Goal: Task Accomplishment & Management: Manage account settings

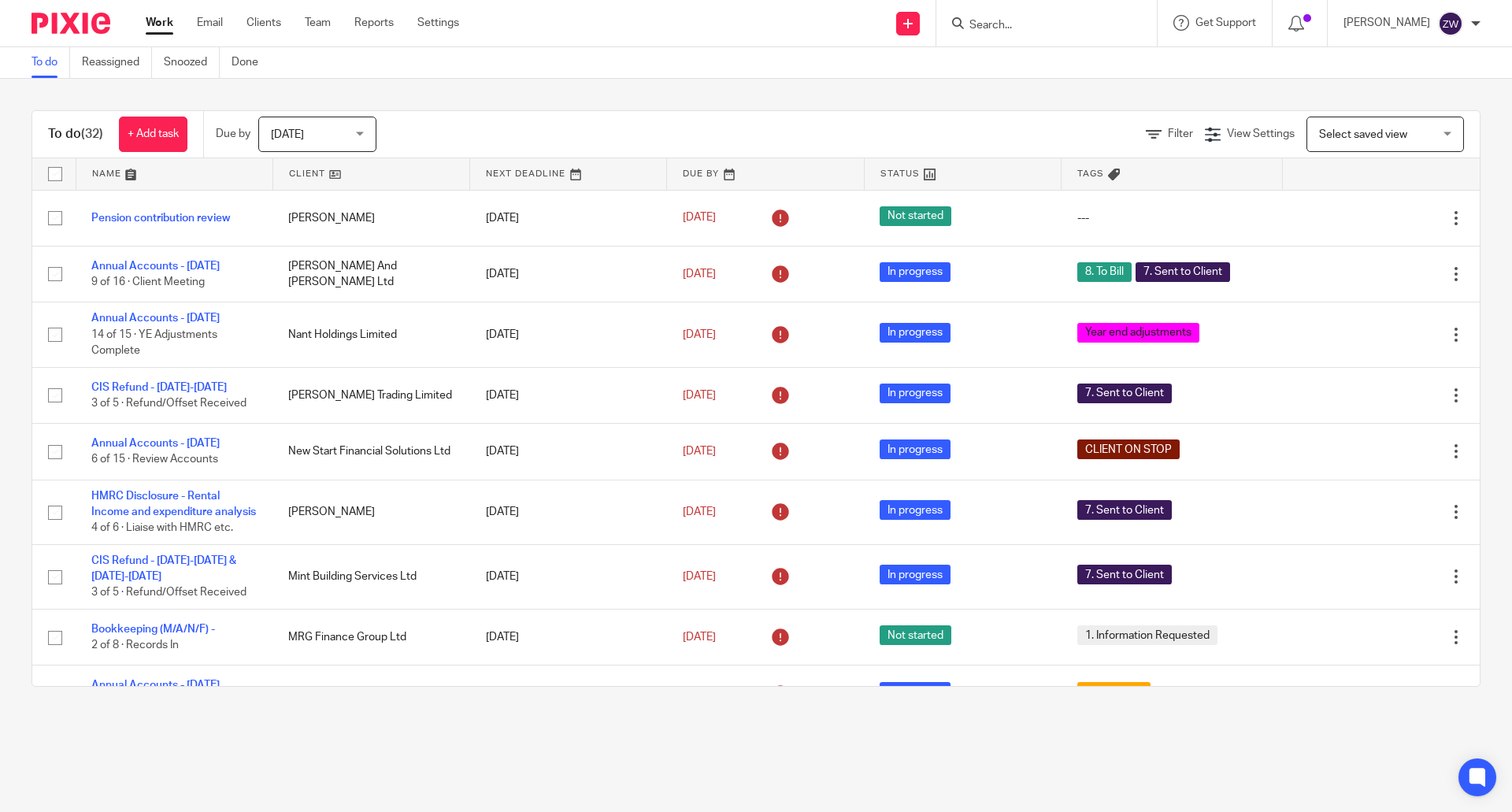
click at [367, 141] on div "Today Today" at bounding box center [317, 134] width 118 height 36
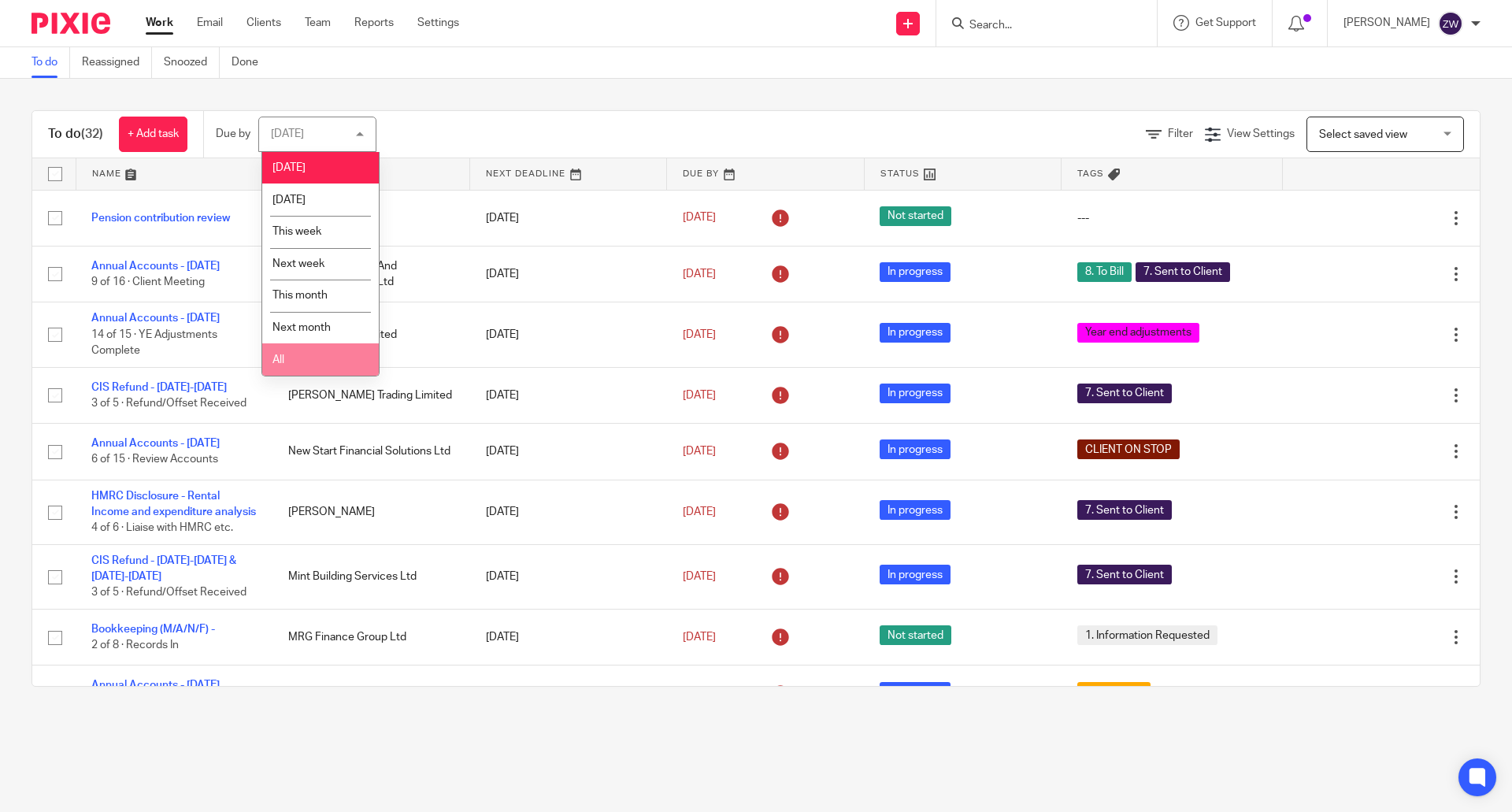
click at [305, 353] on li "All" at bounding box center [320, 360] width 117 height 32
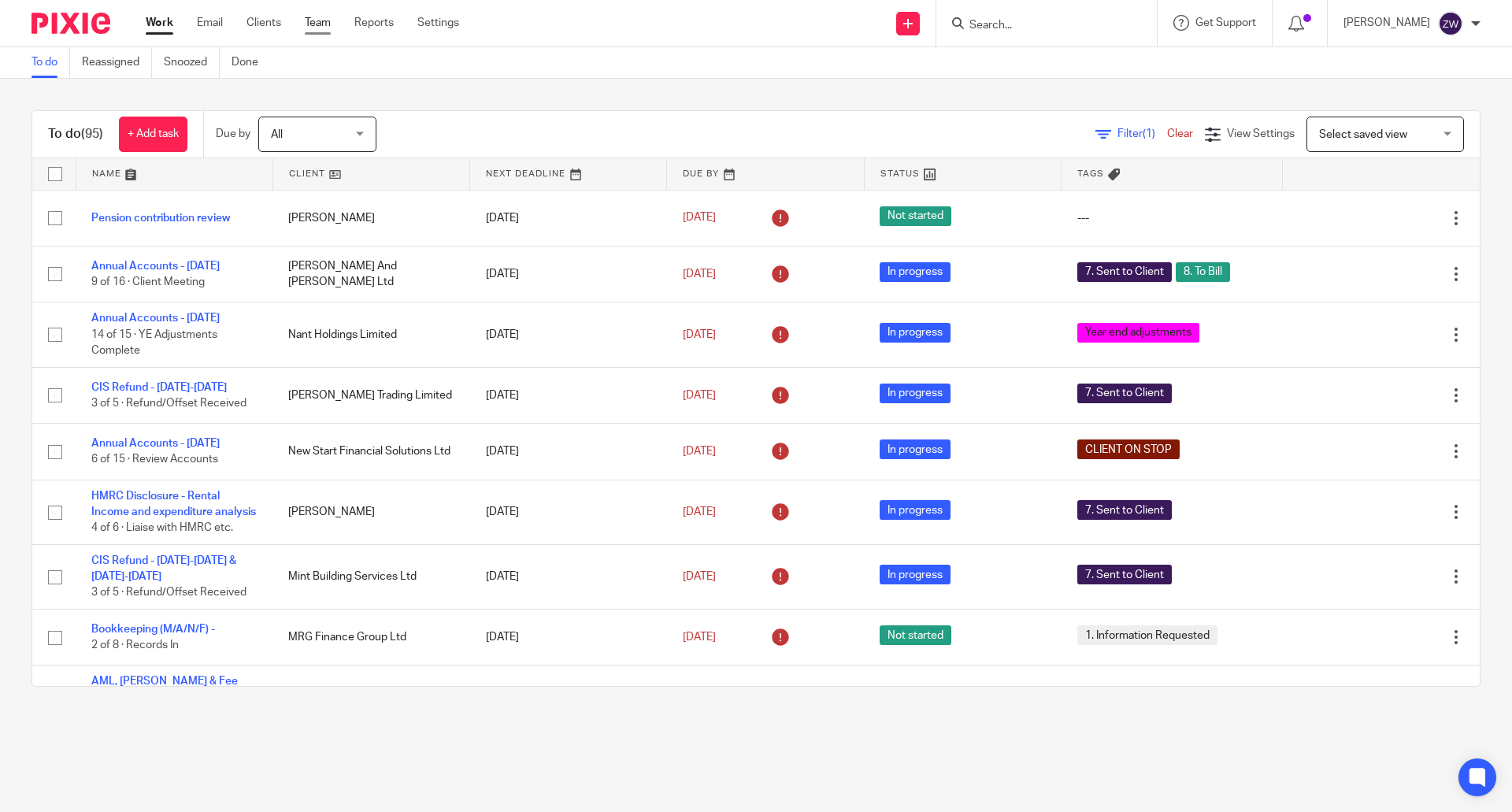
click at [318, 21] on link "Team" at bounding box center [317, 23] width 26 height 16
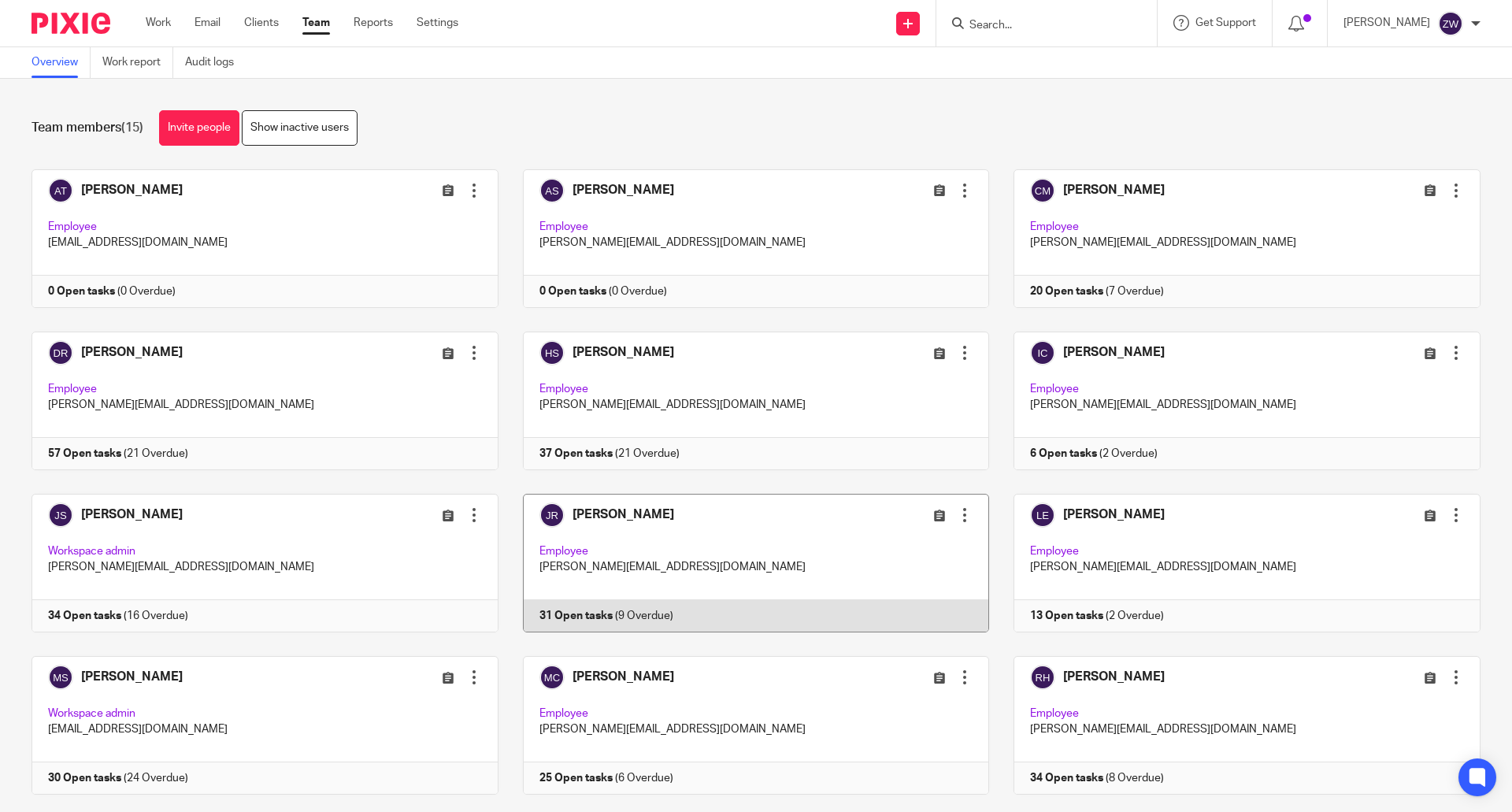
click at [628, 528] on link at bounding box center [744, 564] width 491 height 139
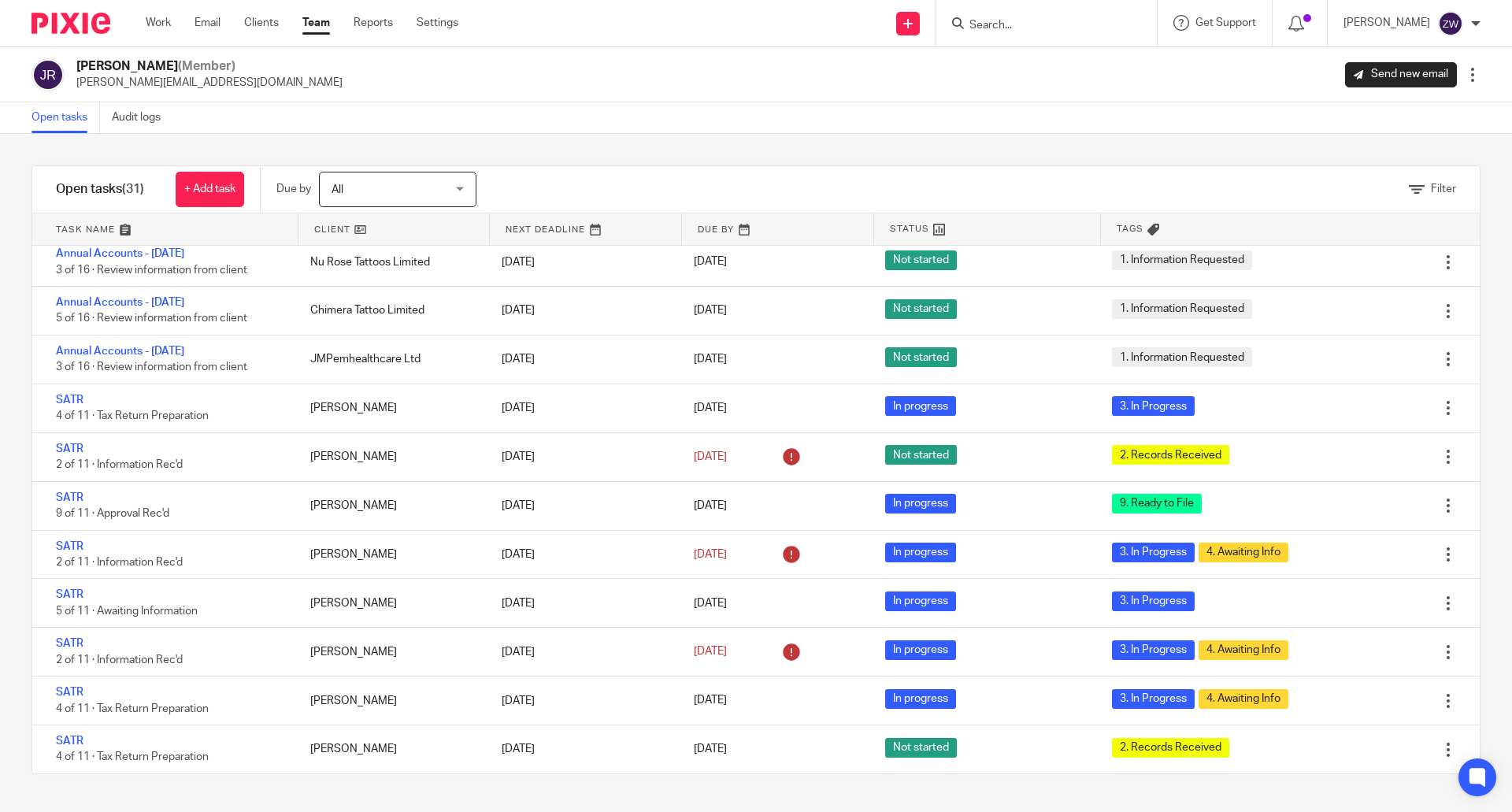
scroll to position [866, 0]
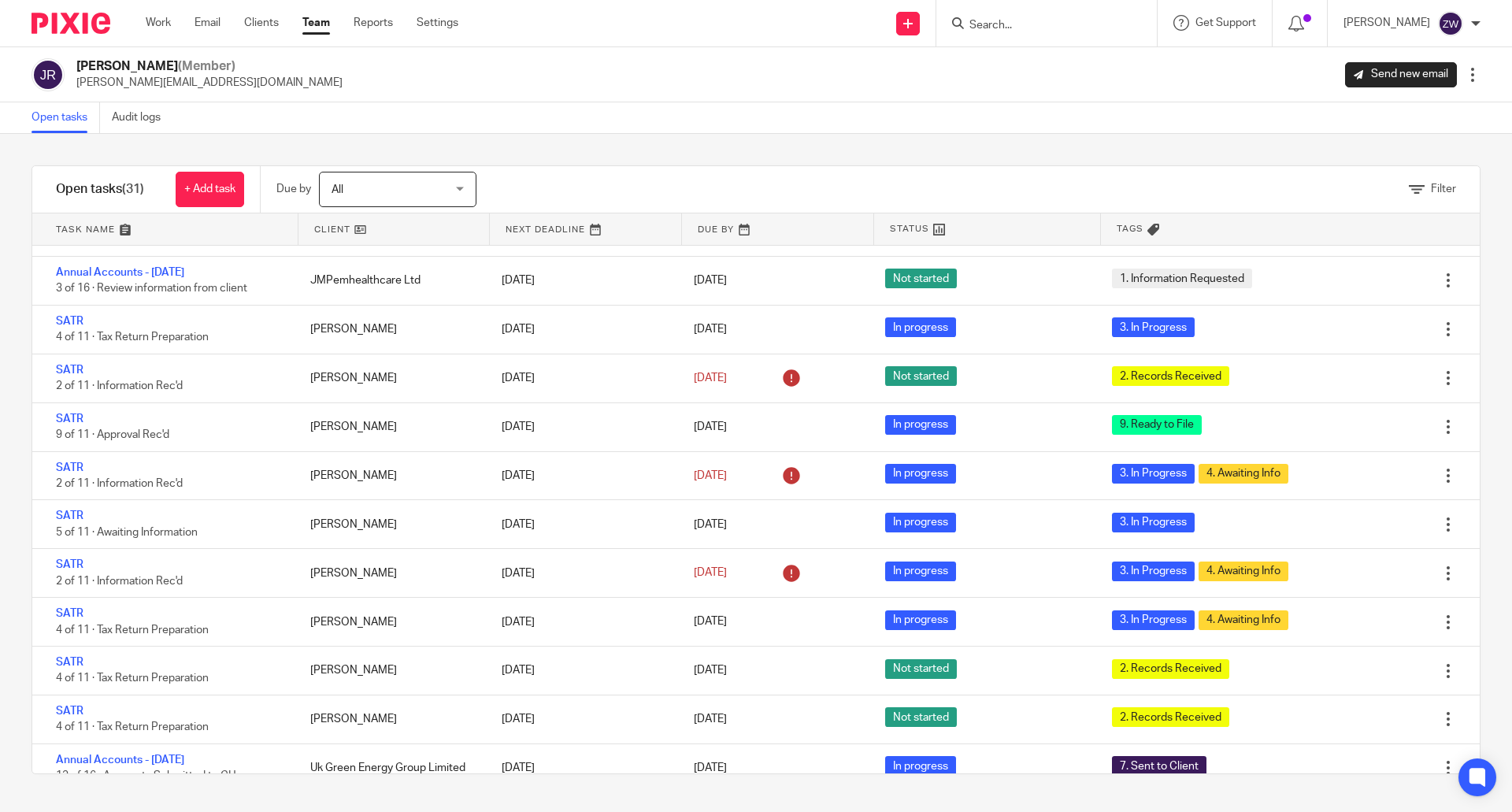
click at [88, 20] on img at bounding box center [70, 23] width 78 height 21
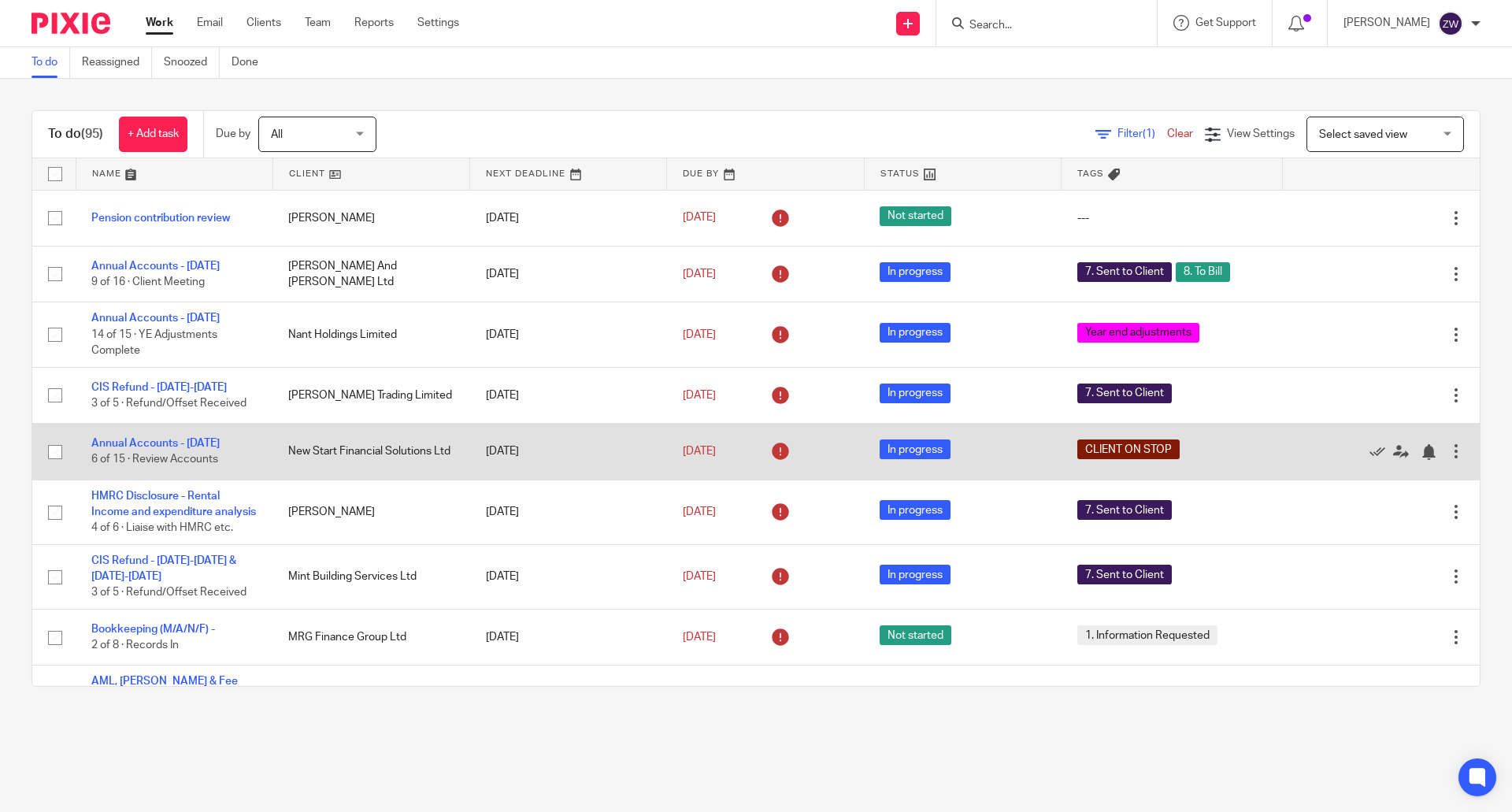
scroll to position [394, 0]
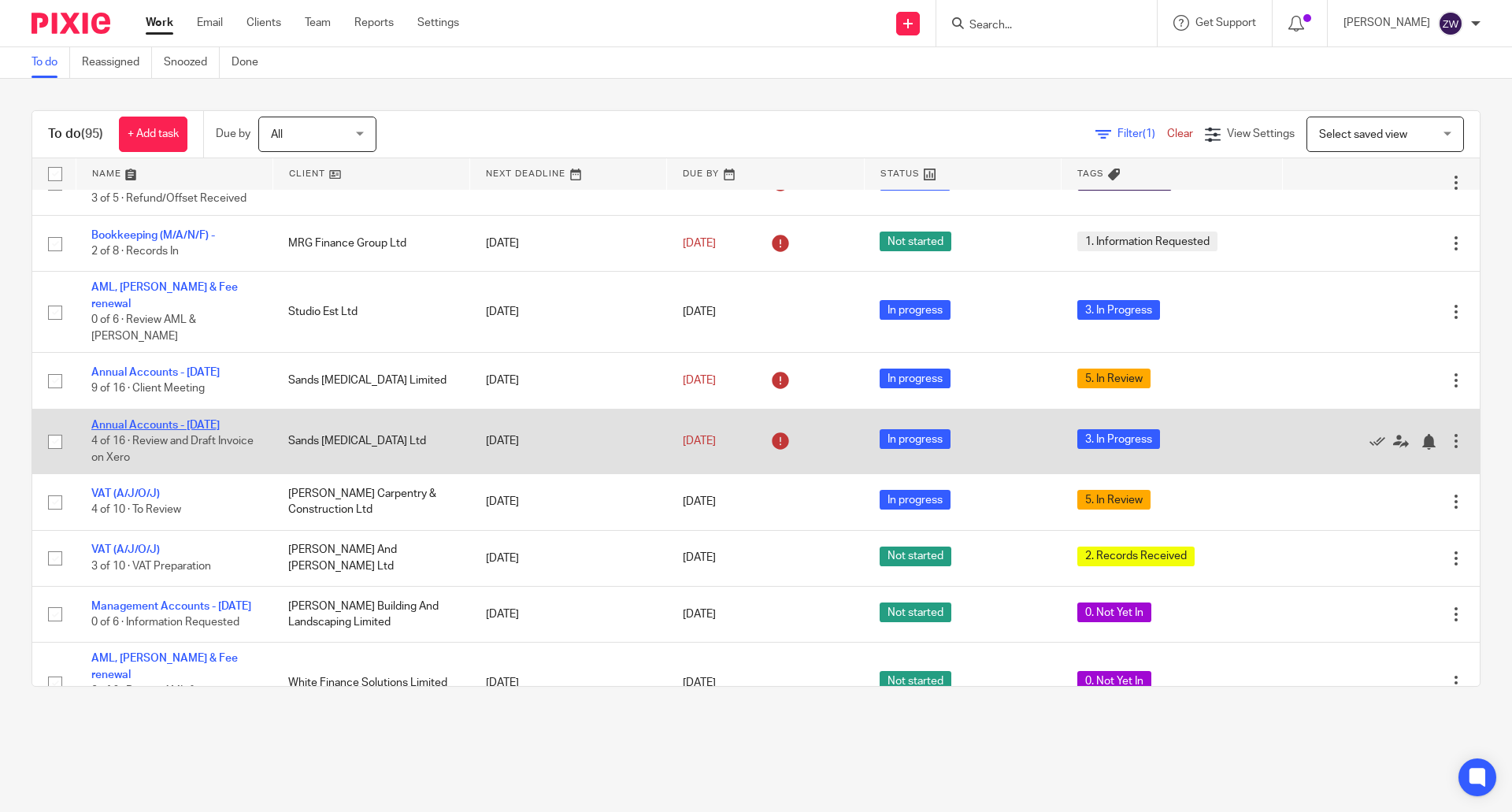
click at [152, 426] on link "Annual Accounts - March 2025" at bounding box center [156, 426] width 128 height 11
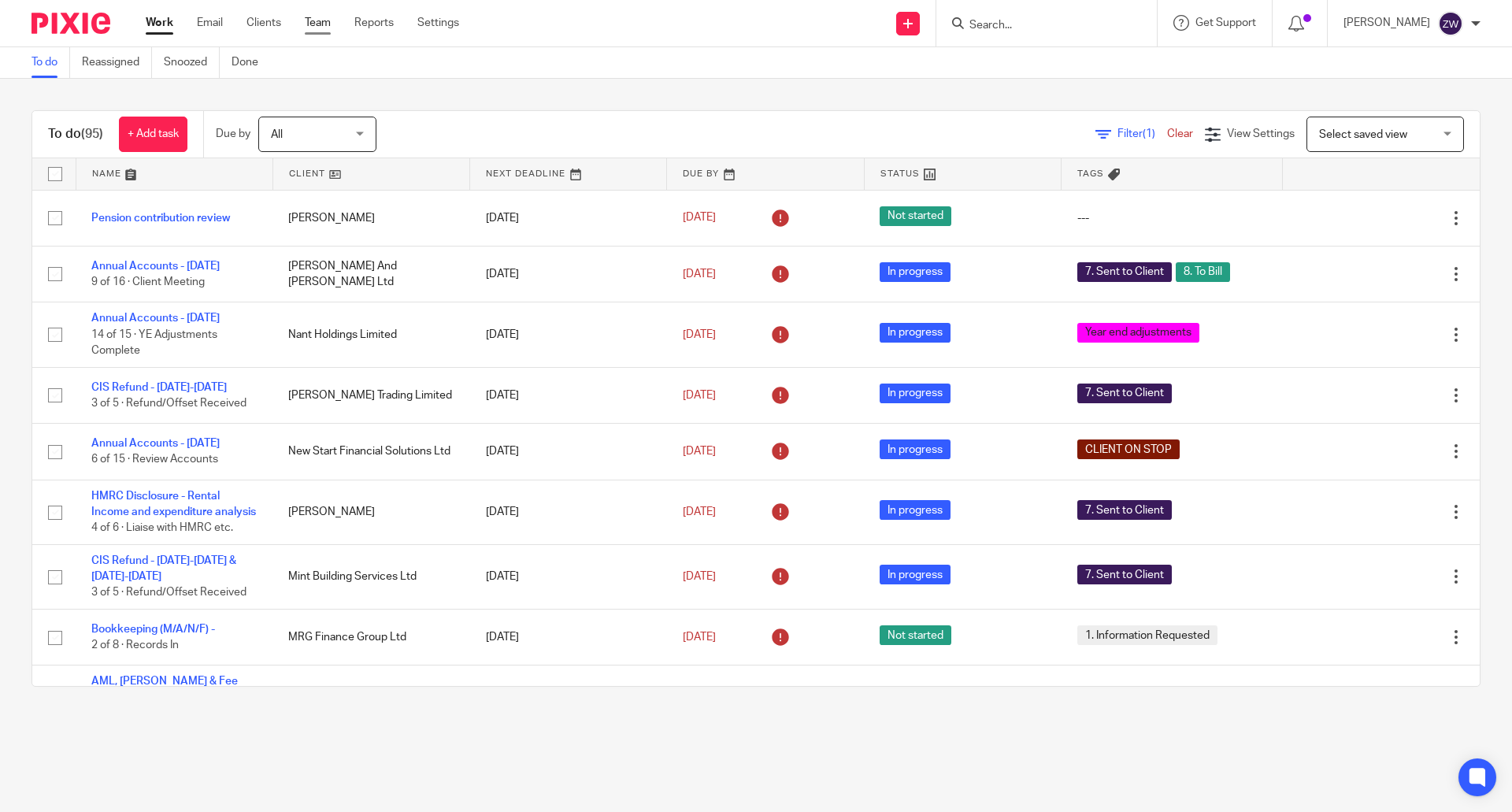
click at [318, 27] on link "Team" at bounding box center [317, 23] width 26 height 16
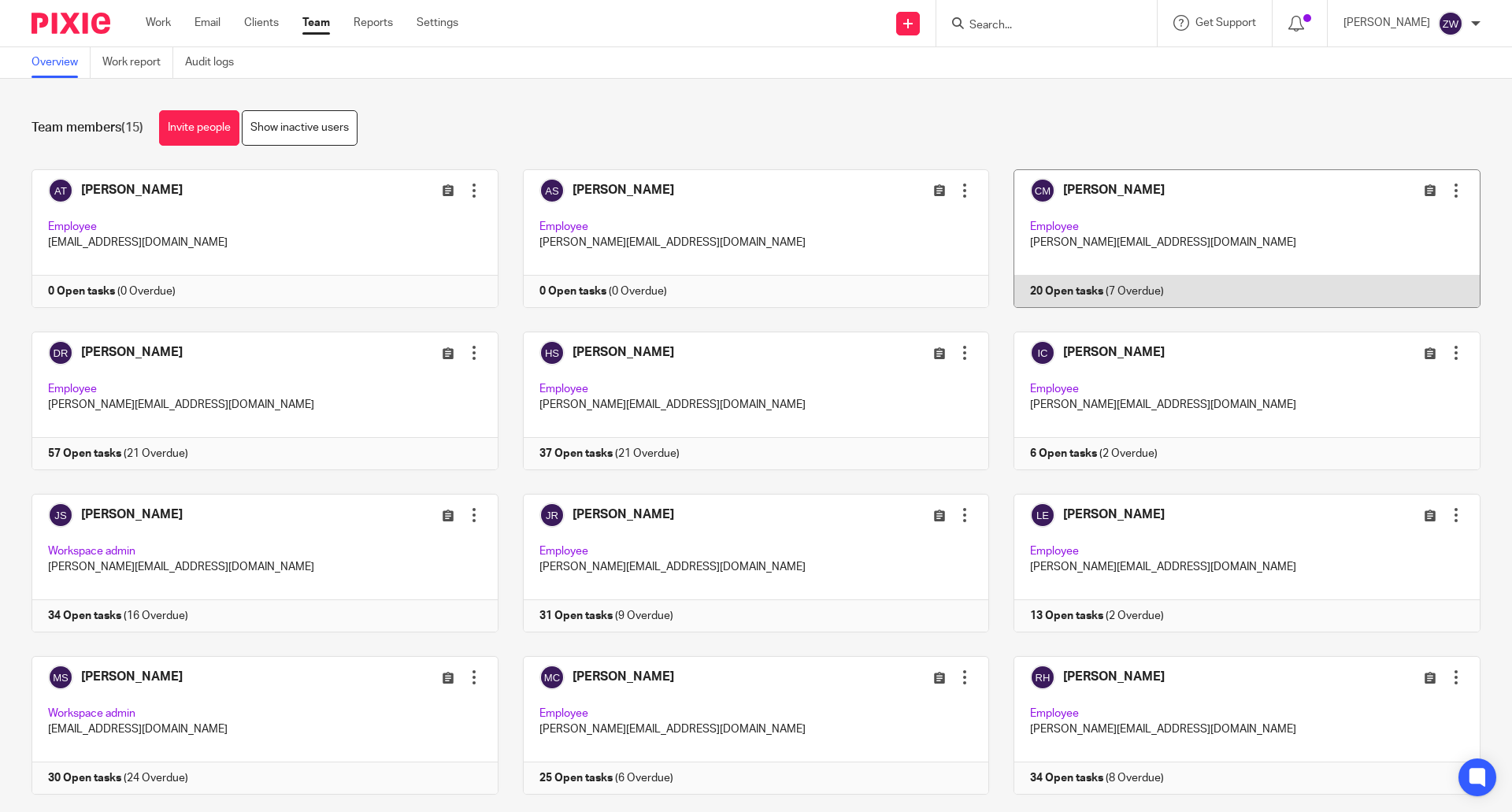
click at [1094, 187] on link at bounding box center [1235, 239] width 491 height 139
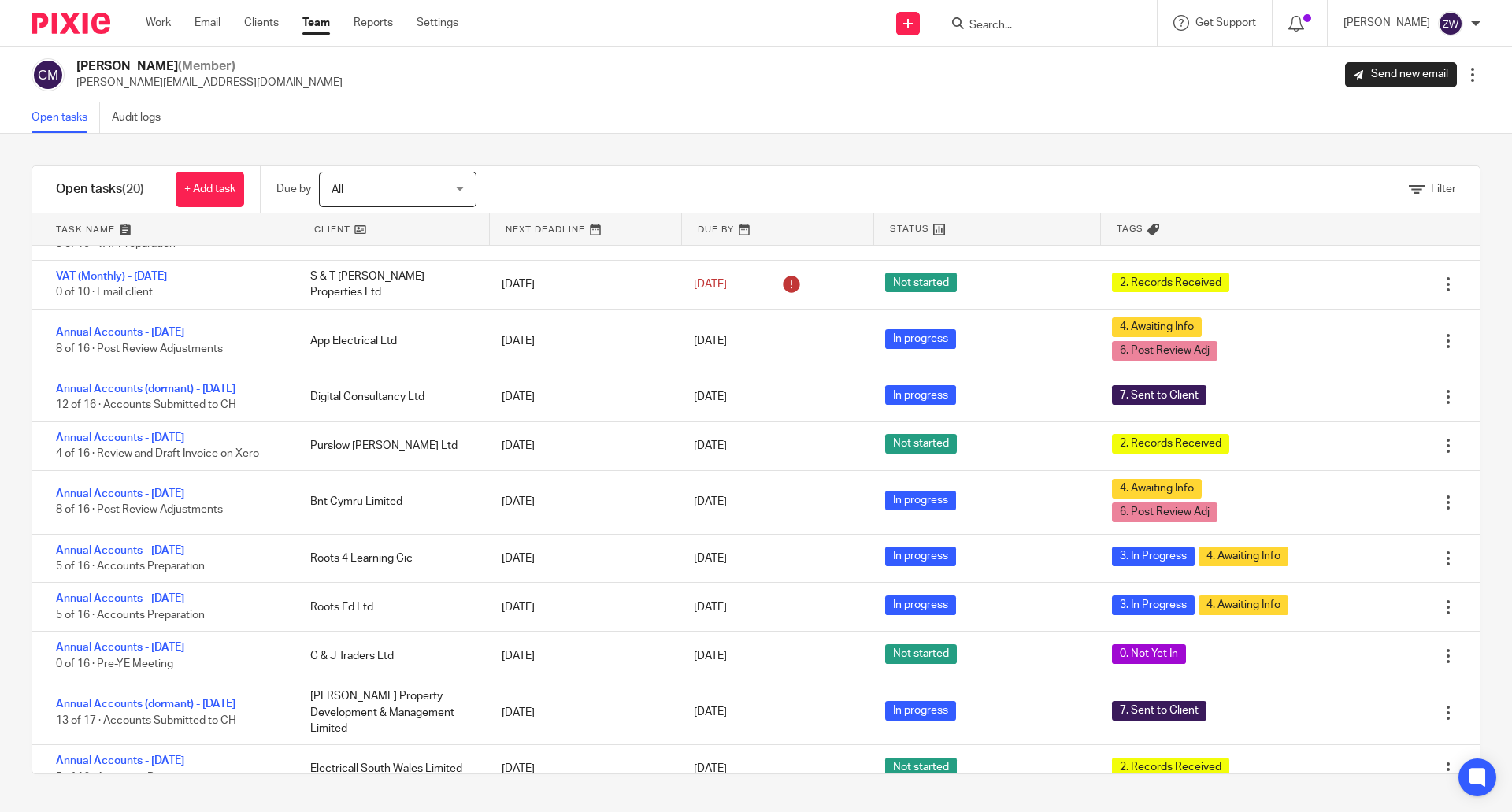
scroll to position [476, 0]
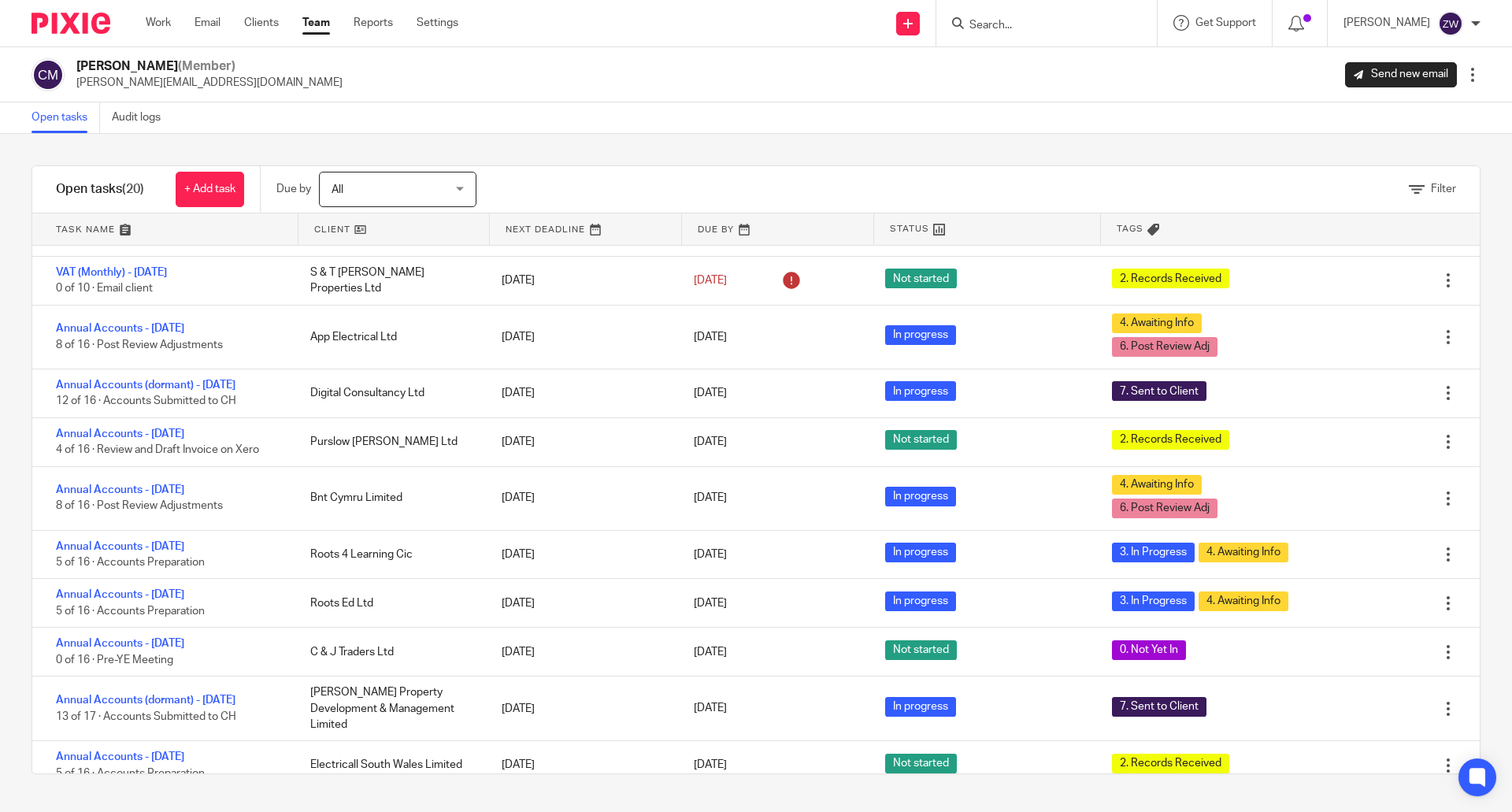
click at [77, 23] on img at bounding box center [70, 23] width 78 height 21
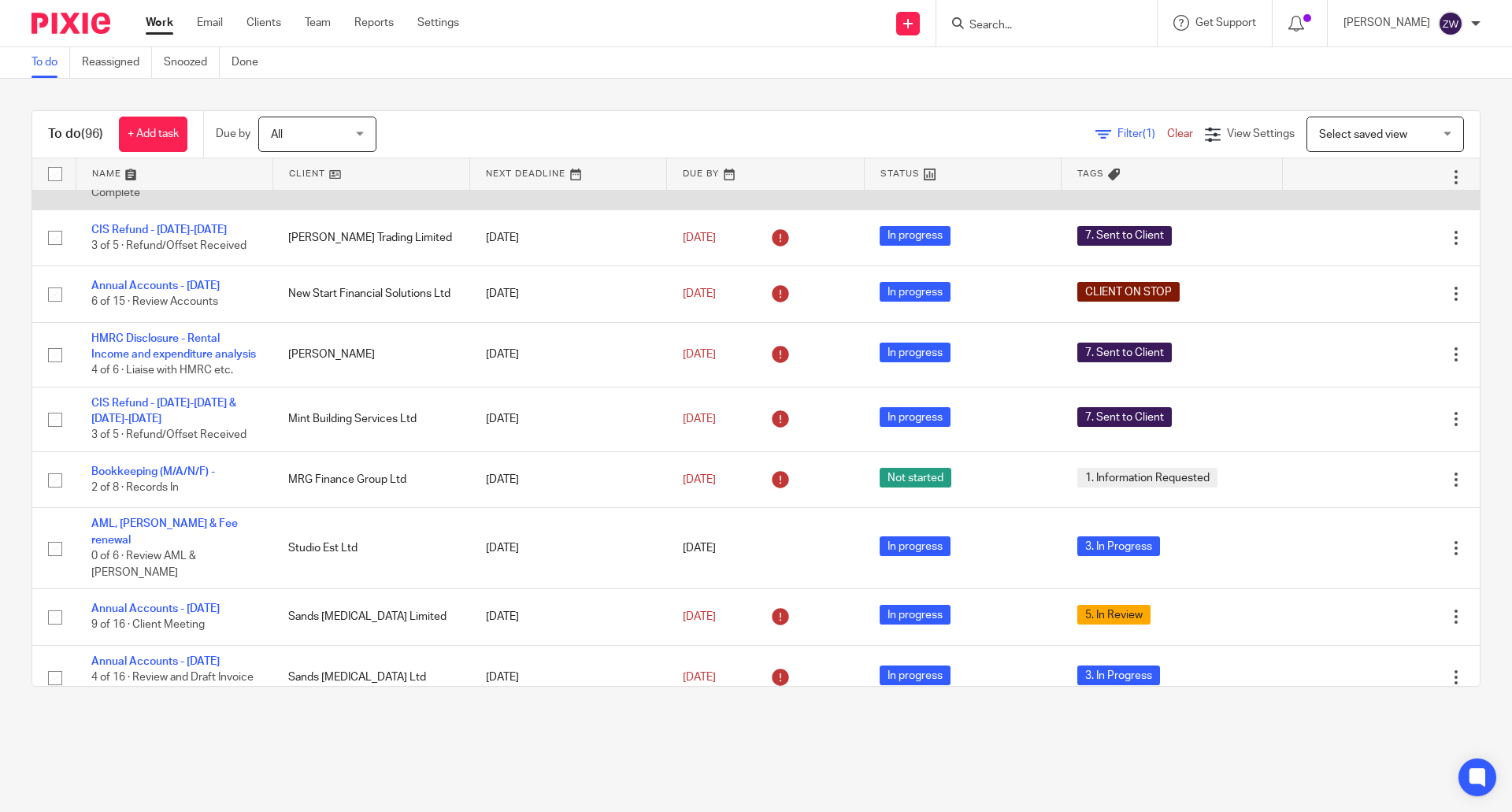
scroll to position [315, 0]
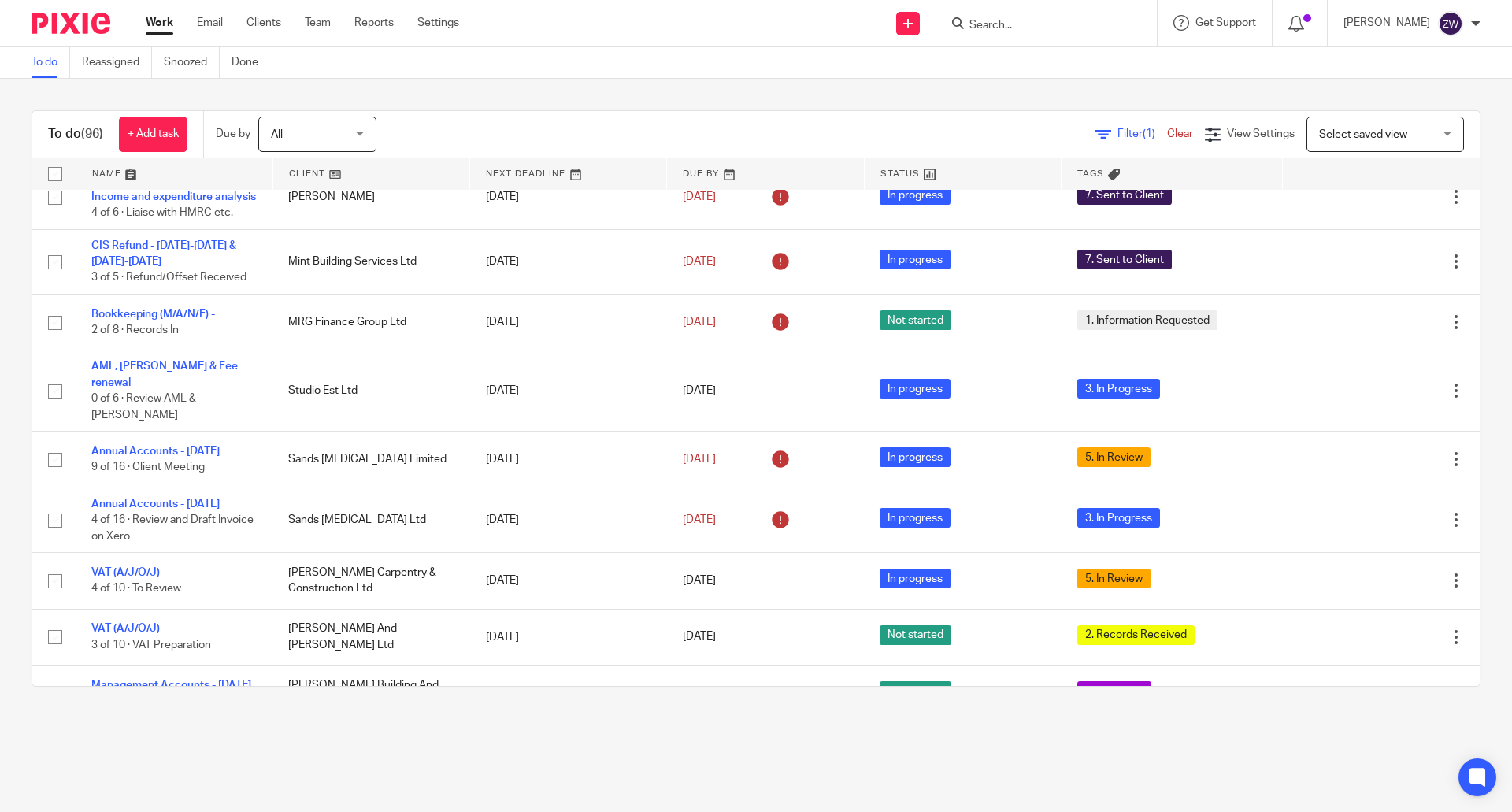
click at [1037, 37] on div at bounding box center [1047, 23] width 221 height 46
click at [1019, 21] on input "Search" at bounding box center [1039, 26] width 141 height 14
type input "podia"
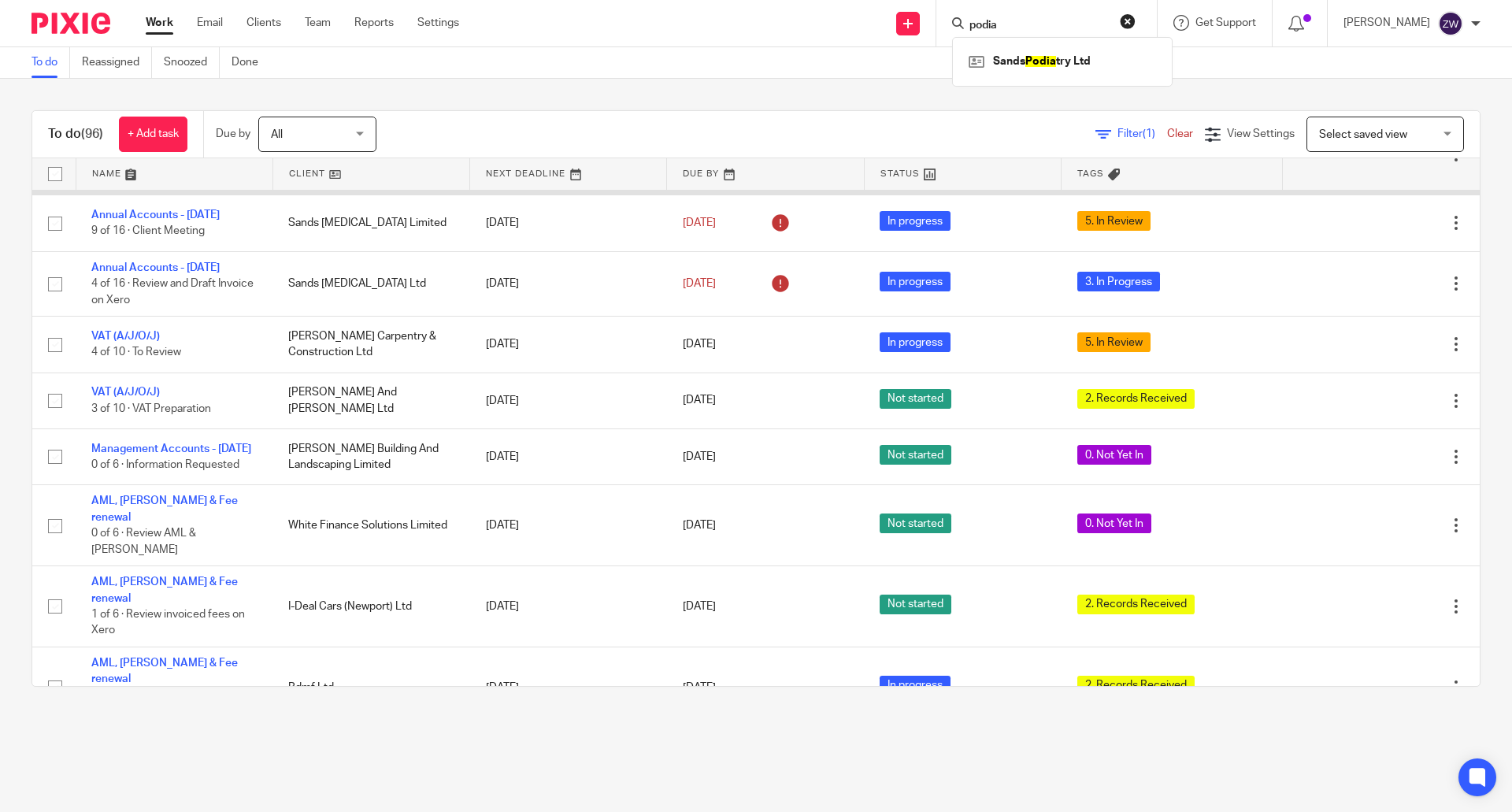
scroll to position [630, 0]
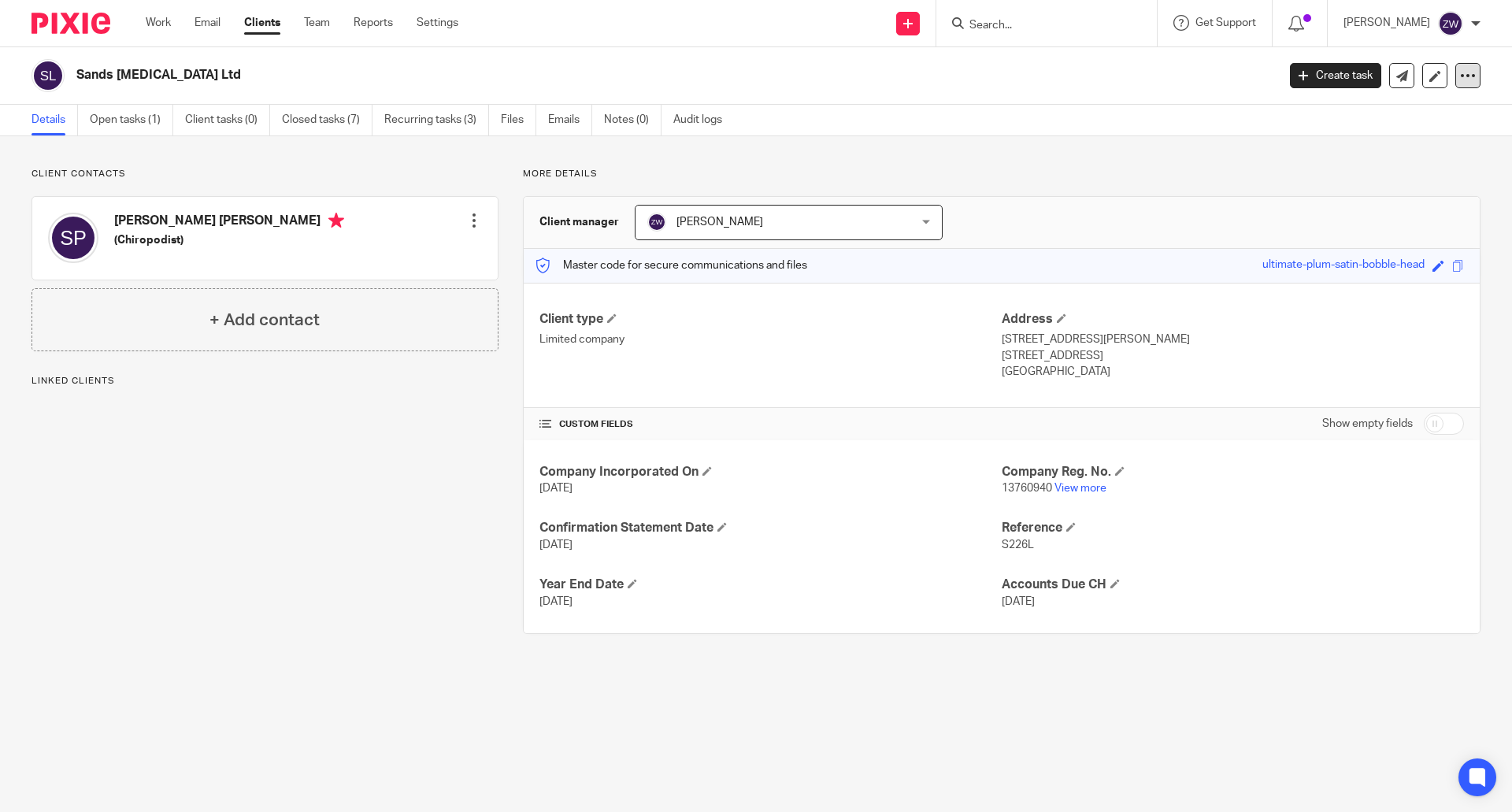
click at [1460, 81] on icon at bounding box center [1468, 76] width 16 height 16
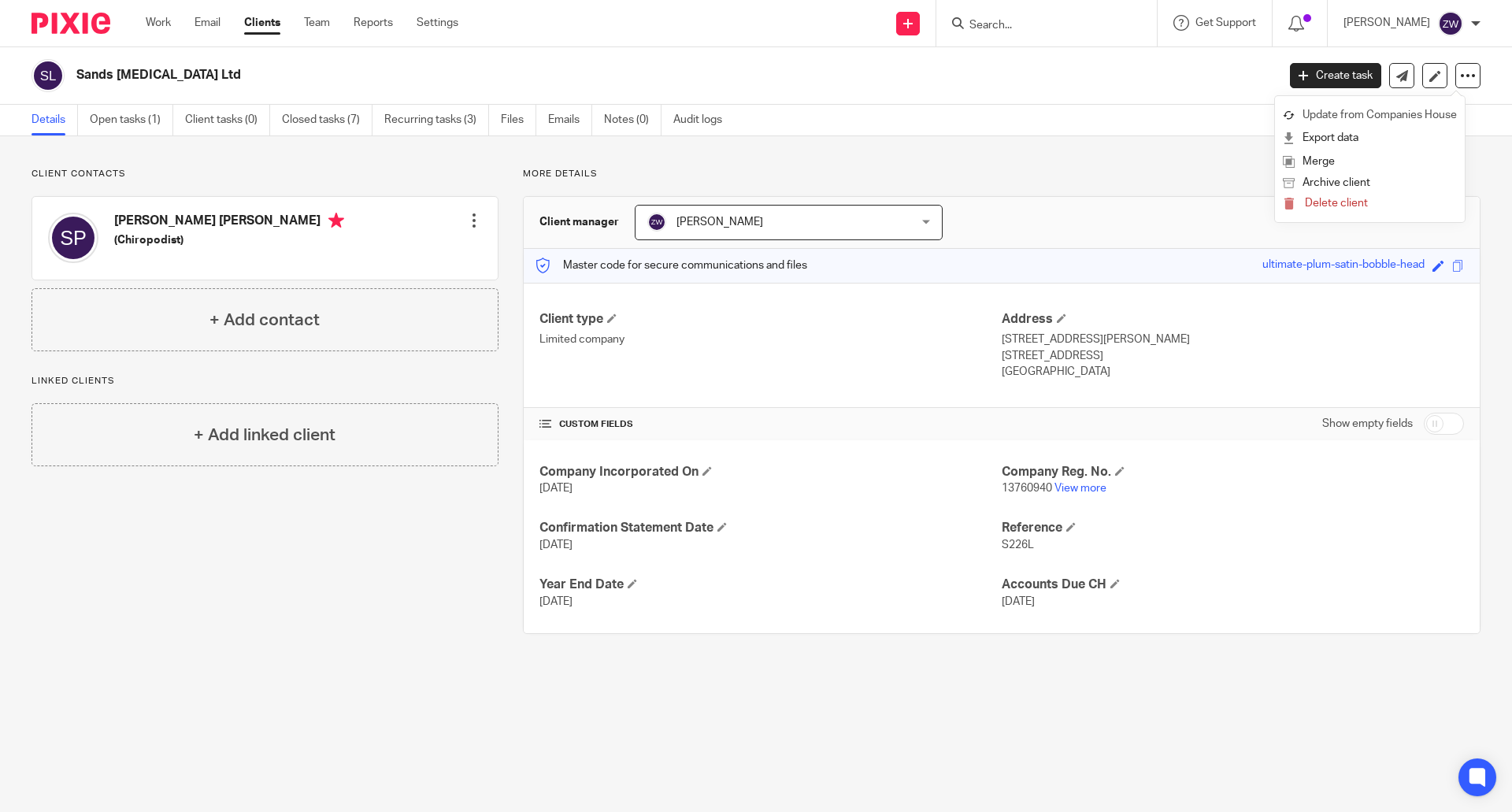
click at [1344, 113] on link "Update from Companies House" at bounding box center [1371, 116] width 174 height 23
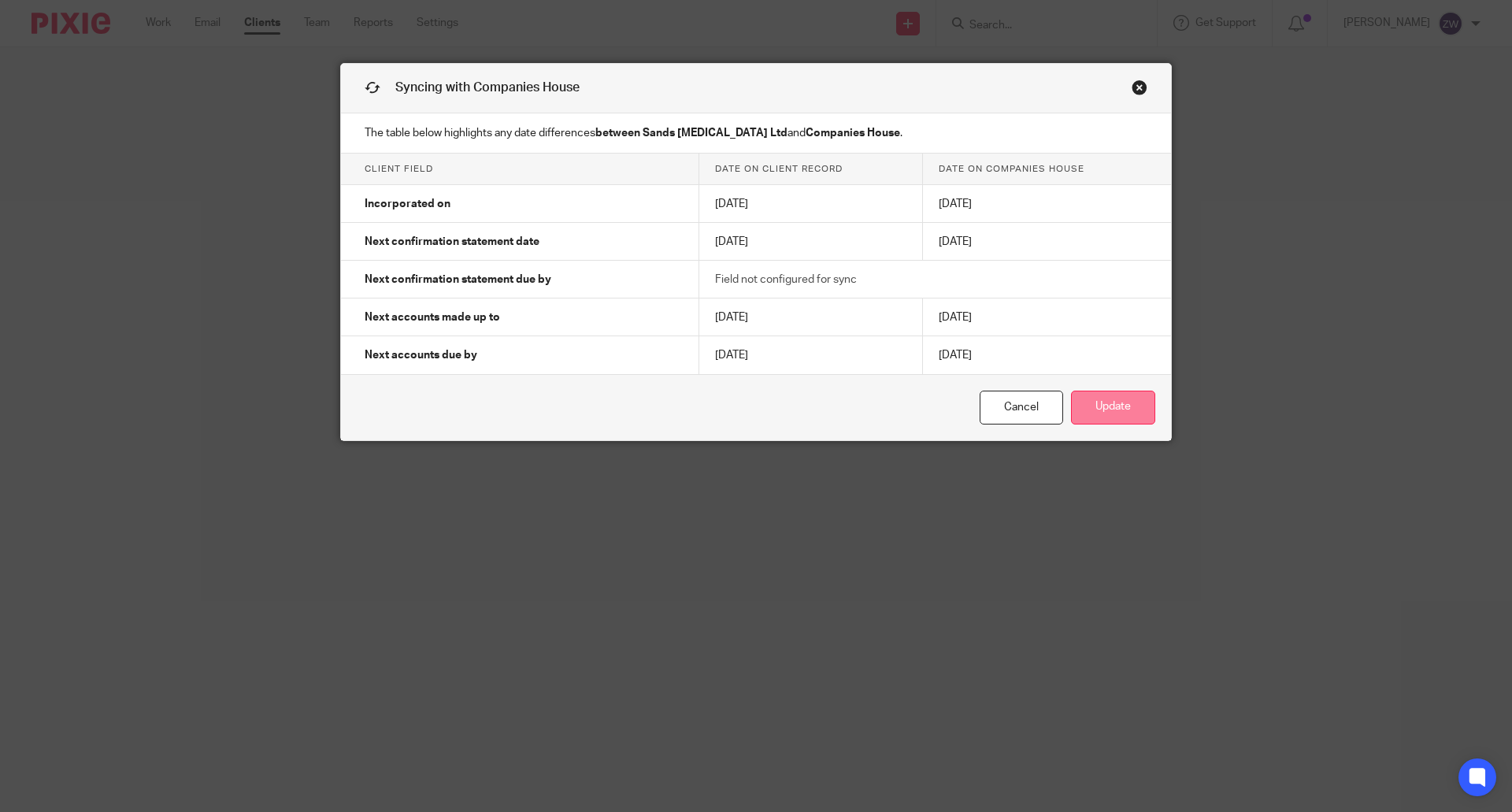
click at [1113, 412] on button "Update" at bounding box center [1113, 408] width 85 height 34
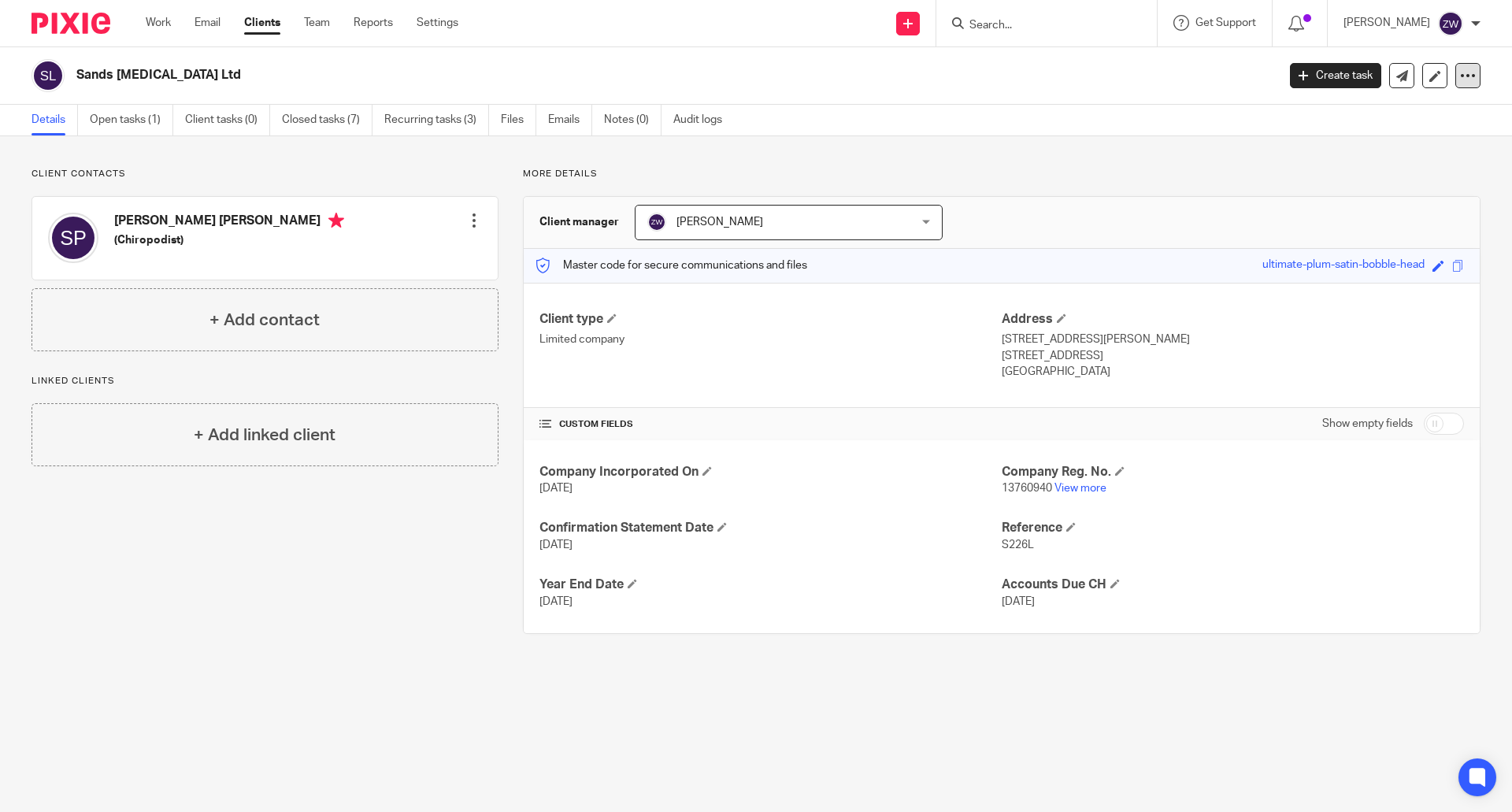
click at [1467, 77] on div at bounding box center [1468, 76] width 25 height 25
click at [1346, 119] on link "Update from Companies House" at bounding box center [1371, 116] width 174 height 23
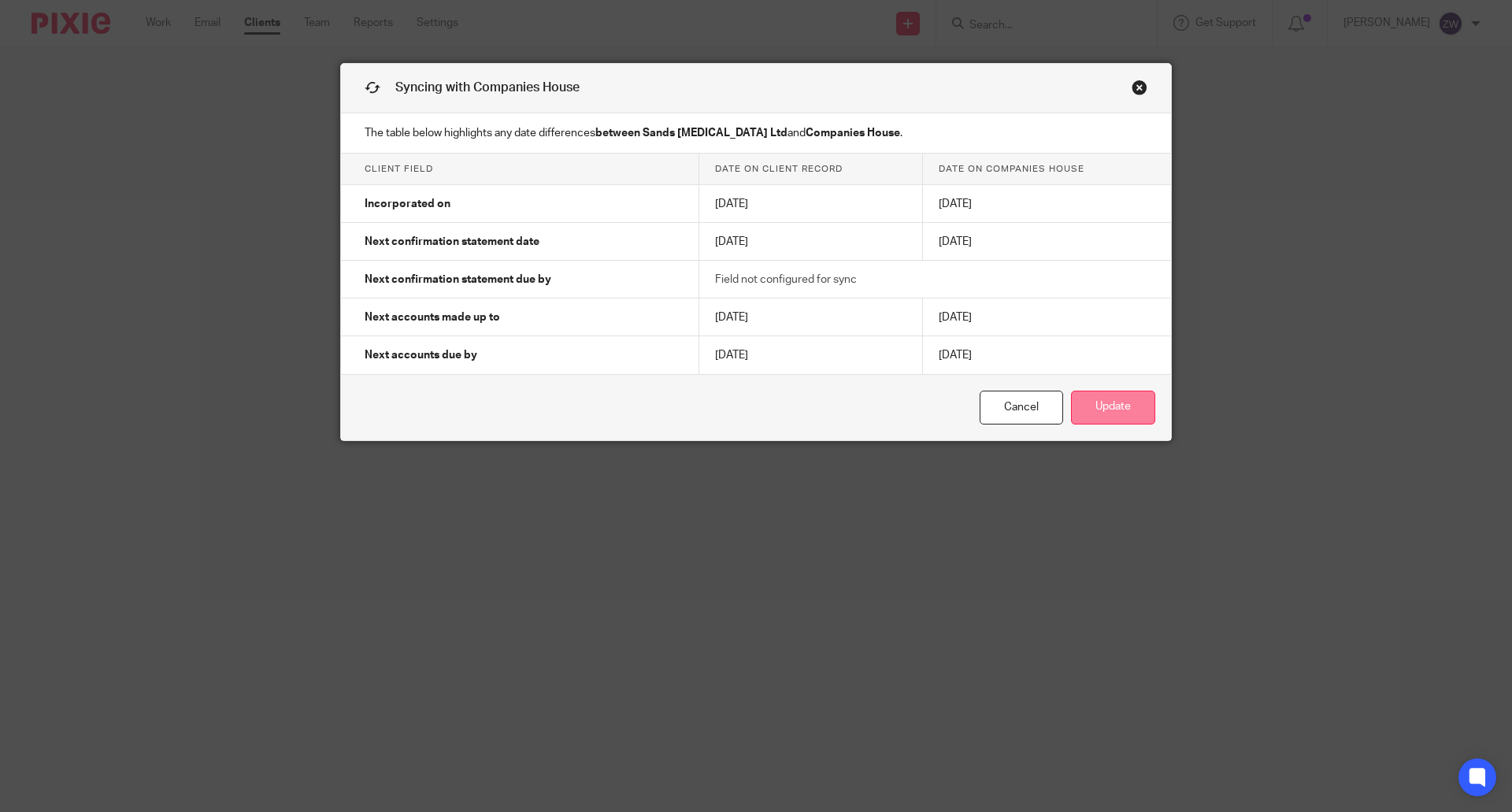
click at [1120, 398] on button "Update" at bounding box center [1113, 408] width 85 height 34
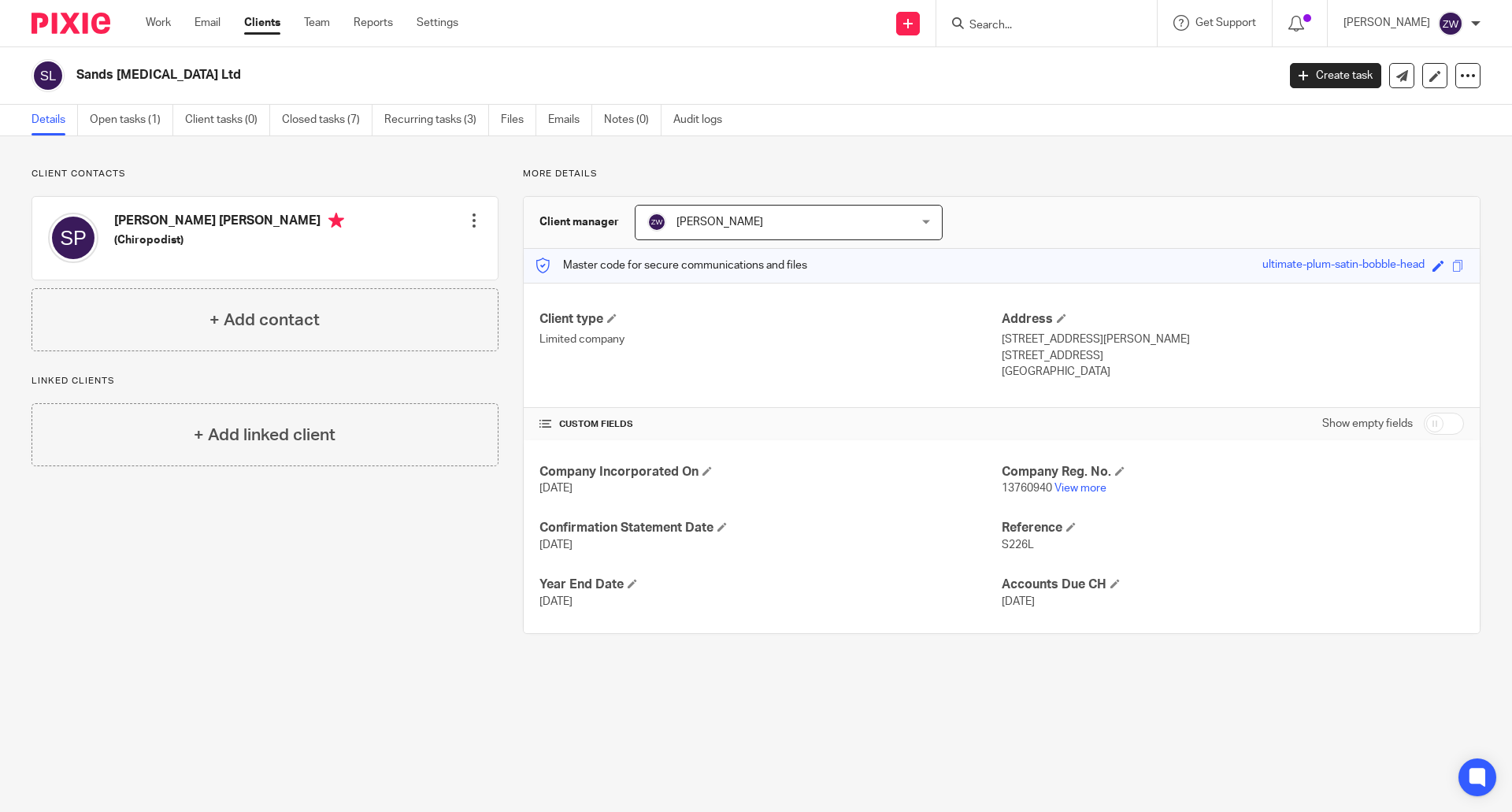
click at [107, 29] on img at bounding box center [70, 23] width 78 height 21
